Goal: Find specific page/section: Find specific page/section

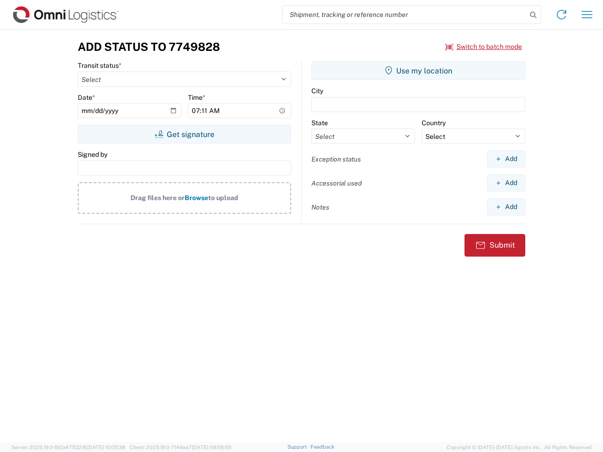
click at [405, 15] on input "search" at bounding box center [405, 15] width 244 height 18
click at [533, 15] on icon at bounding box center [533, 14] width 13 height 13
click at [562, 15] on icon at bounding box center [561, 14] width 15 height 15
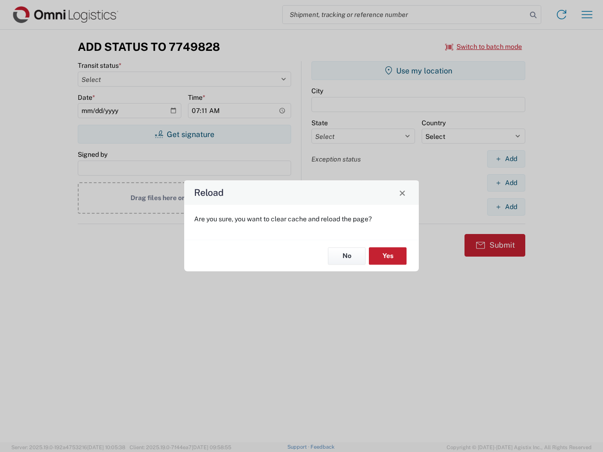
click at [484, 47] on div "Reload Are you sure, you want to clear cache and reload the page? No Yes" at bounding box center [301, 226] width 603 height 452
click at [184, 134] on div "Reload Are you sure, you want to clear cache and reload the page? No Yes" at bounding box center [301, 226] width 603 height 452
click at [418, 71] on div "Reload Are you sure, you want to clear cache and reload the page? No Yes" at bounding box center [301, 226] width 603 height 452
click at [506, 159] on div "Reload Are you sure, you want to clear cache and reload the page? No Yes" at bounding box center [301, 226] width 603 height 452
click at [506, 183] on div "Reload Are you sure, you want to clear cache and reload the page? No Yes" at bounding box center [301, 226] width 603 height 452
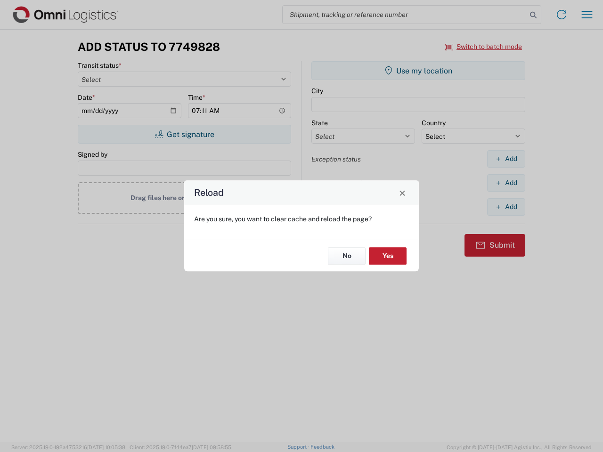
click at [506, 207] on div "Reload Are you sure, you want to clear cache and reload the page? No Yes" at bounding box center [301, 226] width 603 height 452
